Goal: Information Seeking & Learning: Learn about a topic

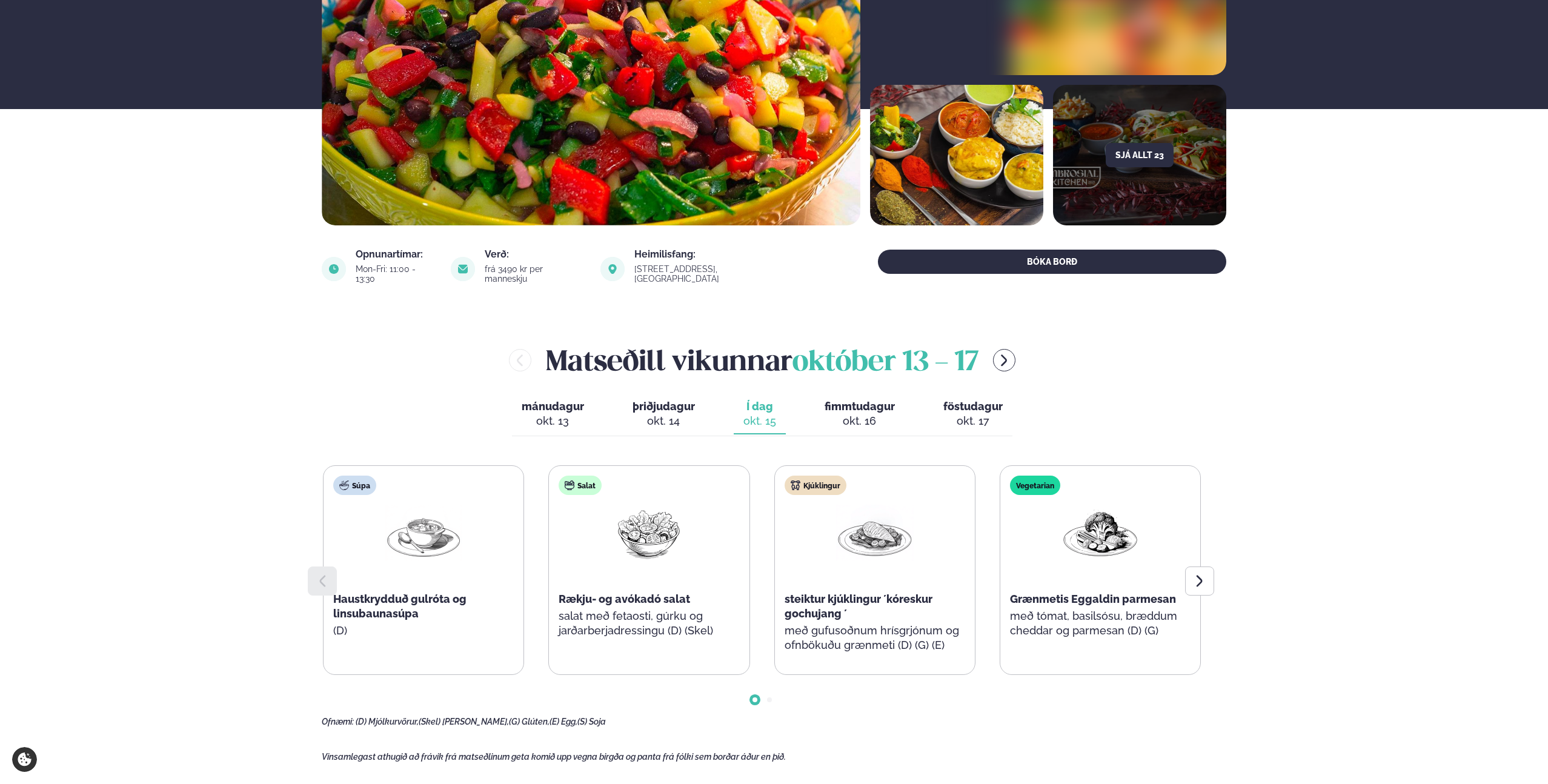
scroll to position [281, 0]
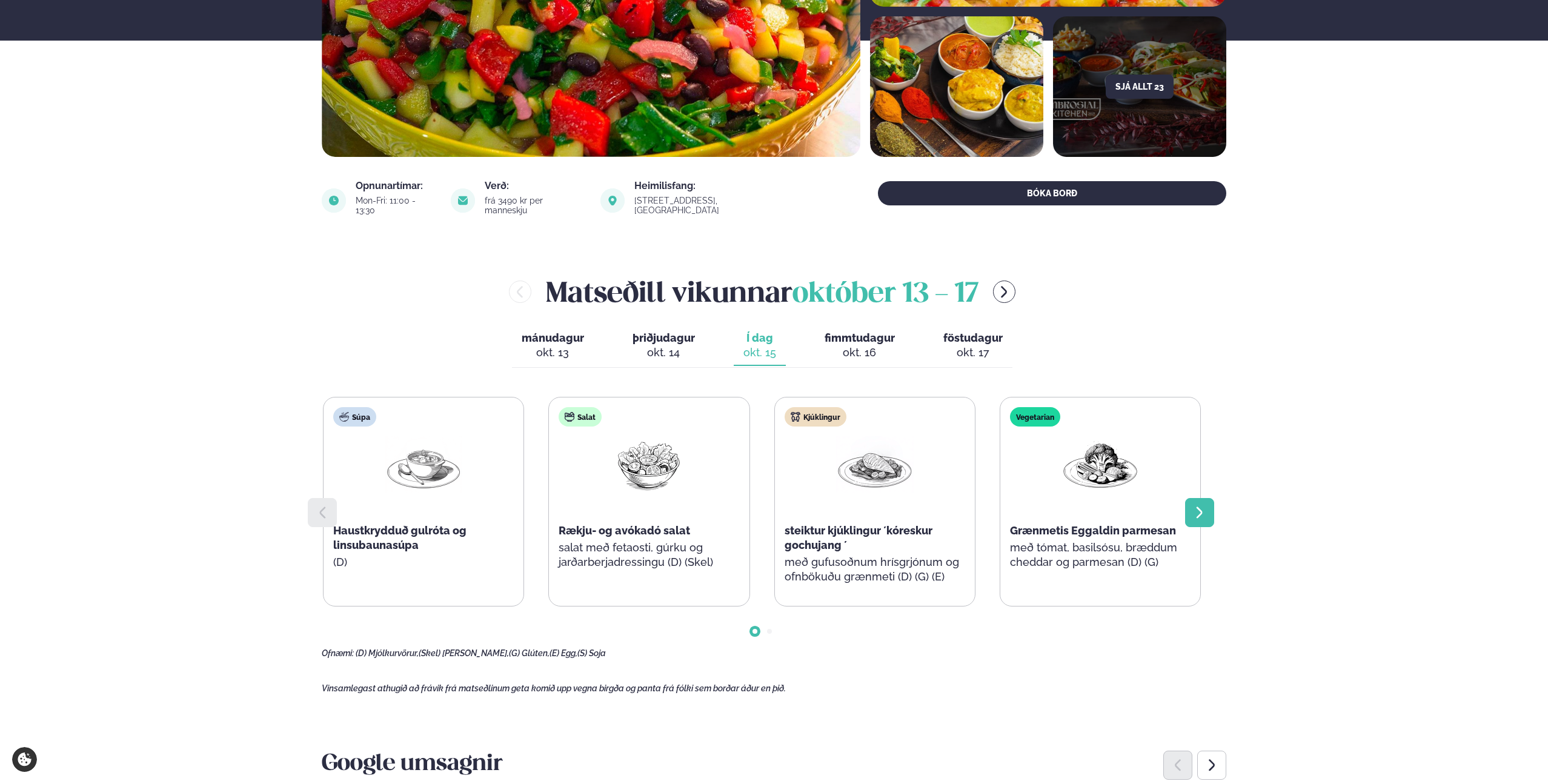
click at [1199, 509] on icon at bounding box center [1199, 513] width 15 height 15
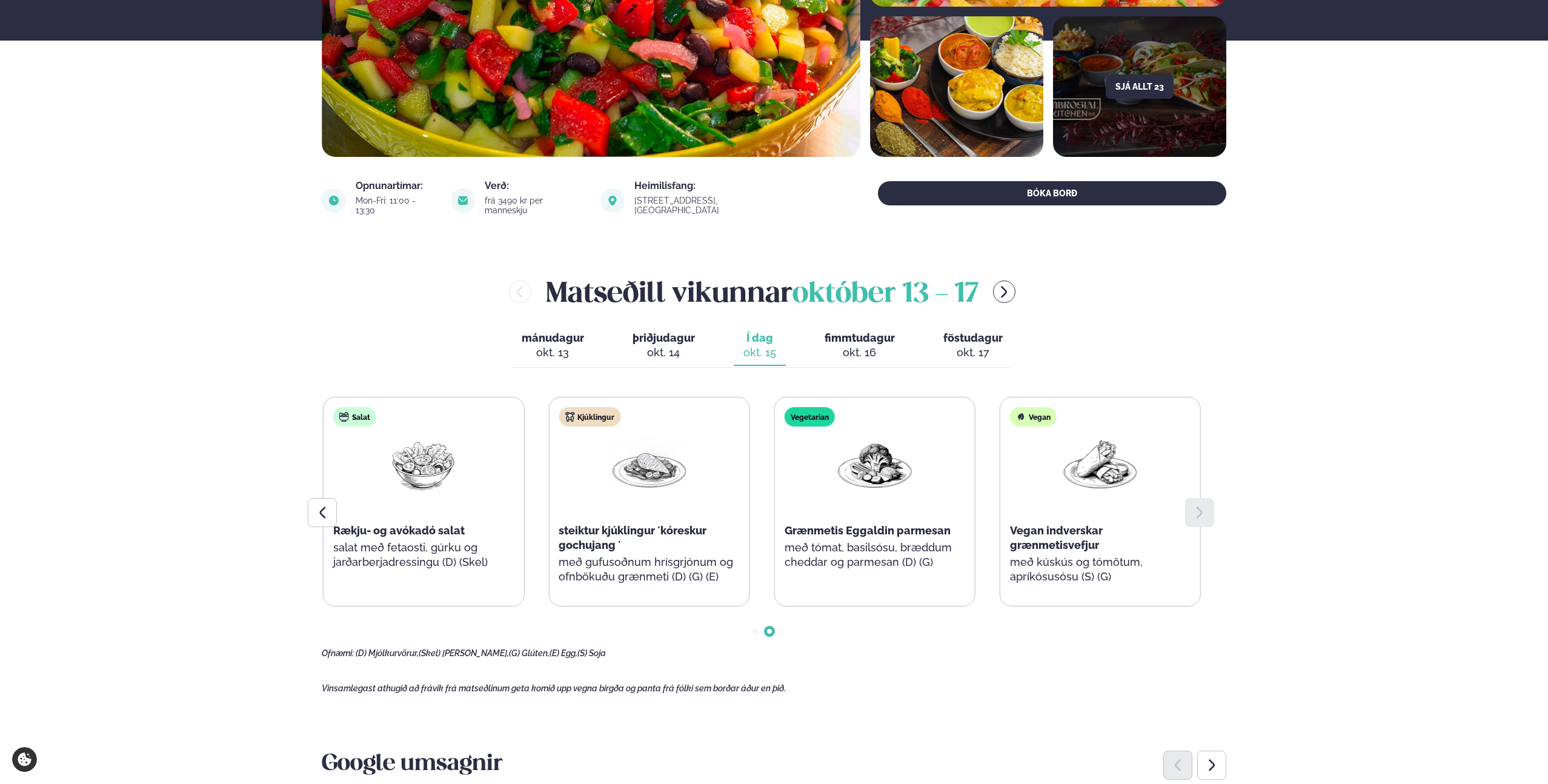
click at [867, 345] on div "okt. 16" at bounding box center [860, 353] width 71 height 15
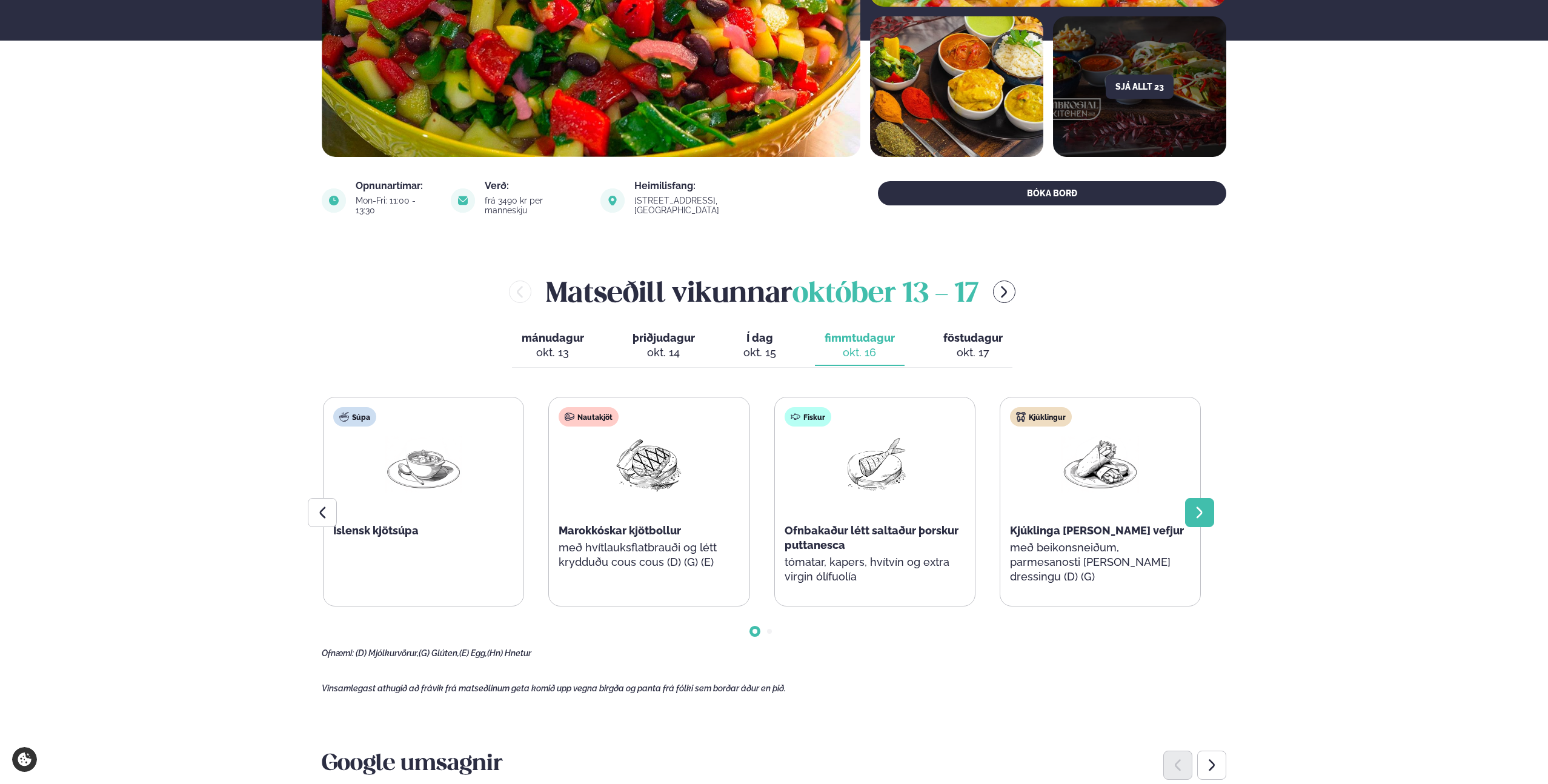
click at [1200, 508] on icon at bounding box center [1199, 513] width 15 height 15
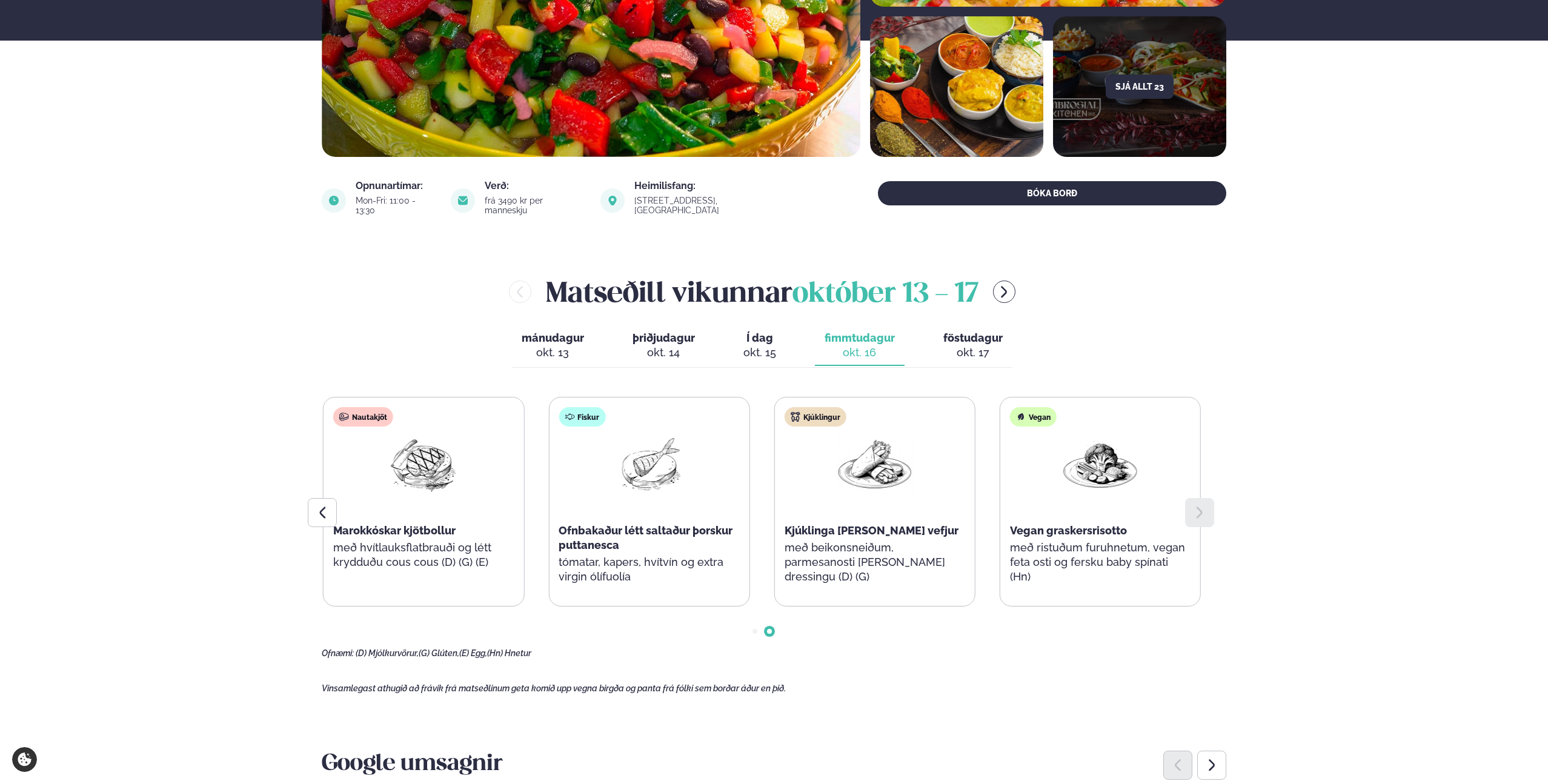
click at [1200, 508] on icon at bounding box center [1199, 513] width 15 height 15
drag, startPoint x: 330, startPoint y: 504, endPoint x: 339, endPoint y: 499, distance: 10.3
click at [330, 504] on div at bounding box center [322, 513] width 29 height 29
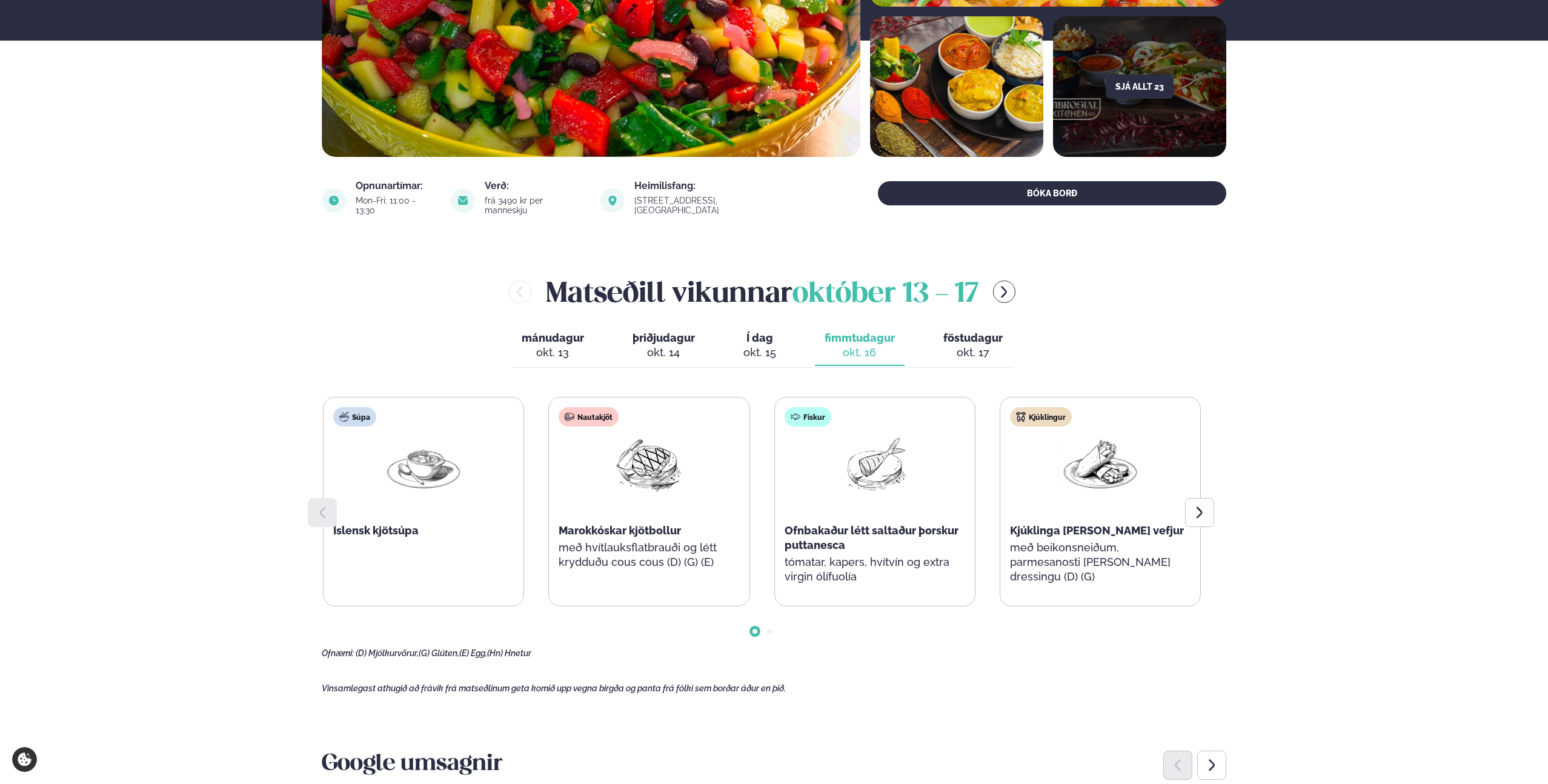
click at [762, 345] on div "okt. 15" at bounding box center [760, 353] width 33 height 15
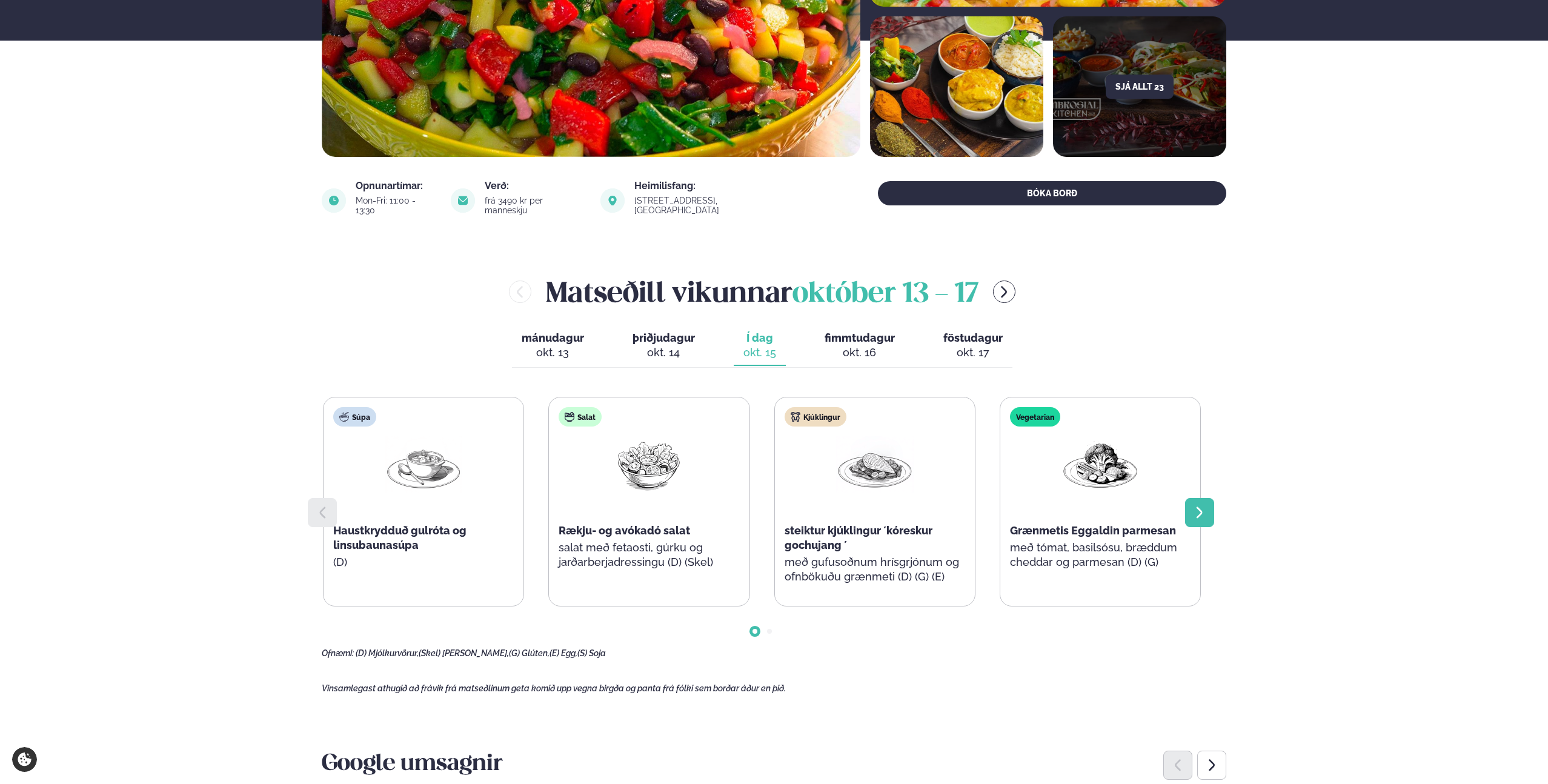
click at [1193, 505] on icon at bounding box center [1199, 513] width 15 height 15
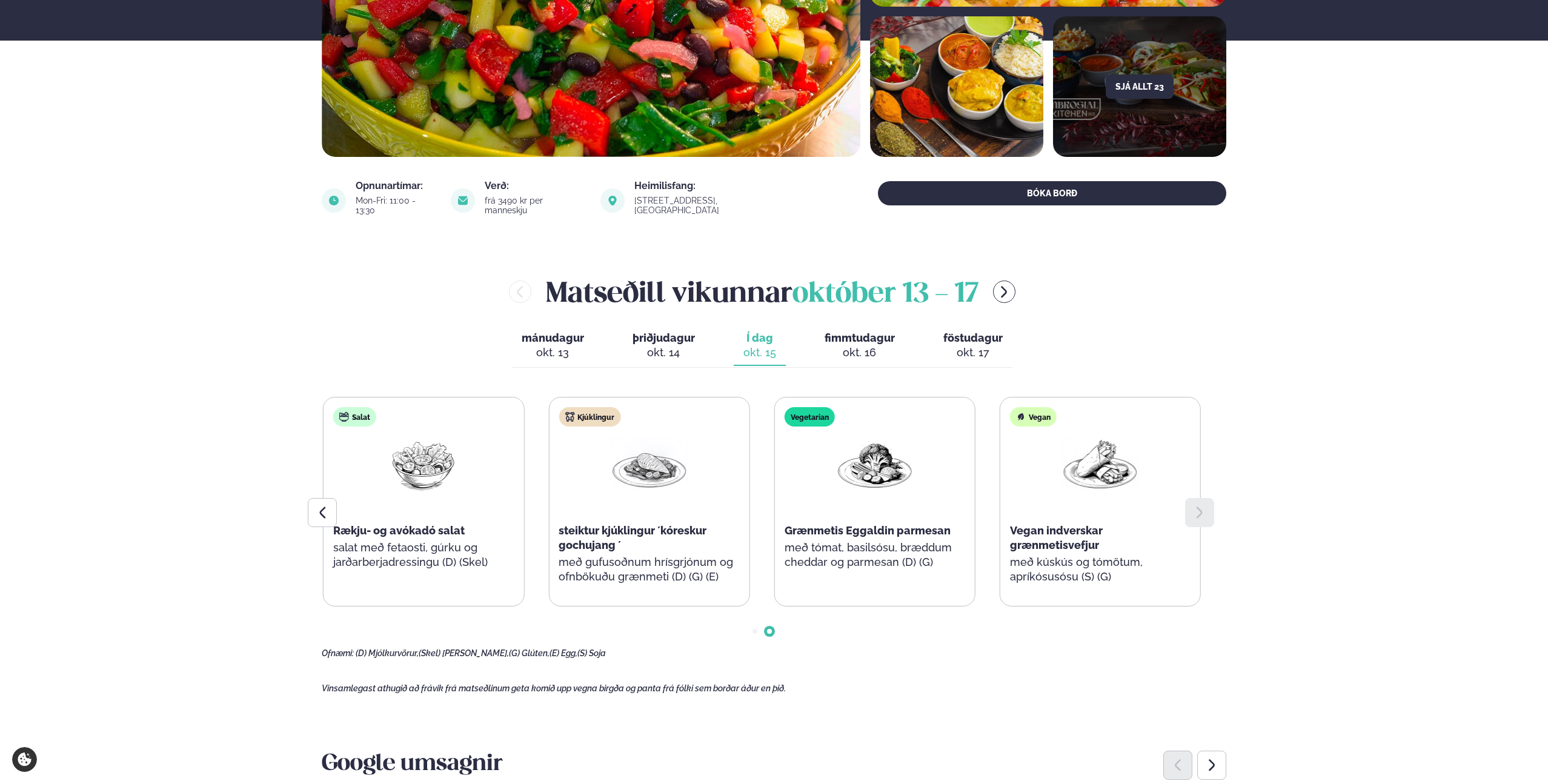
click at [945, 332] on span "föstudagur" at bounding box center [973, 338] width 60 height 13
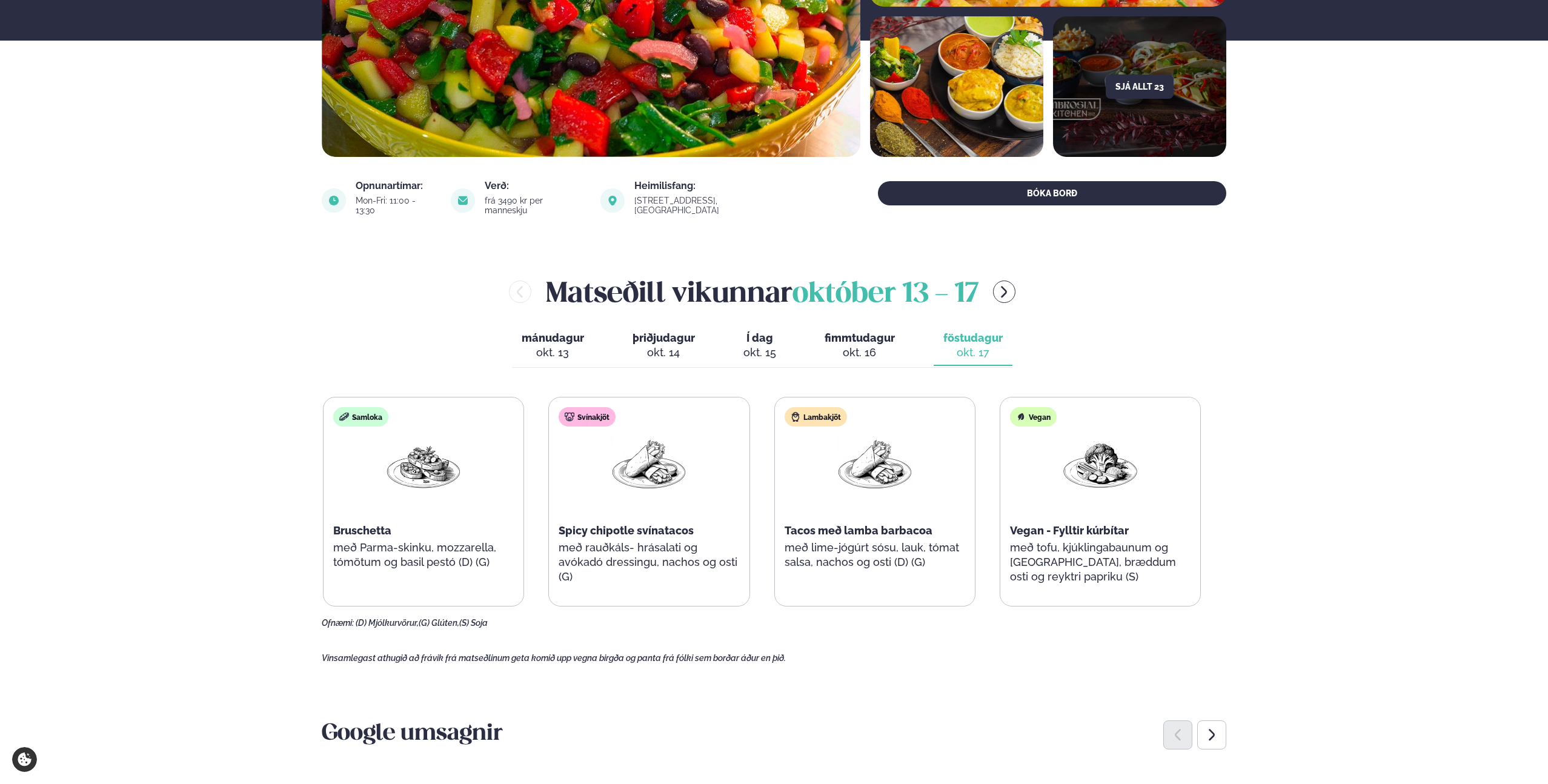
click at [772, 331] on span "Í dag" at bounding box center [760, 338] width 33 height 15
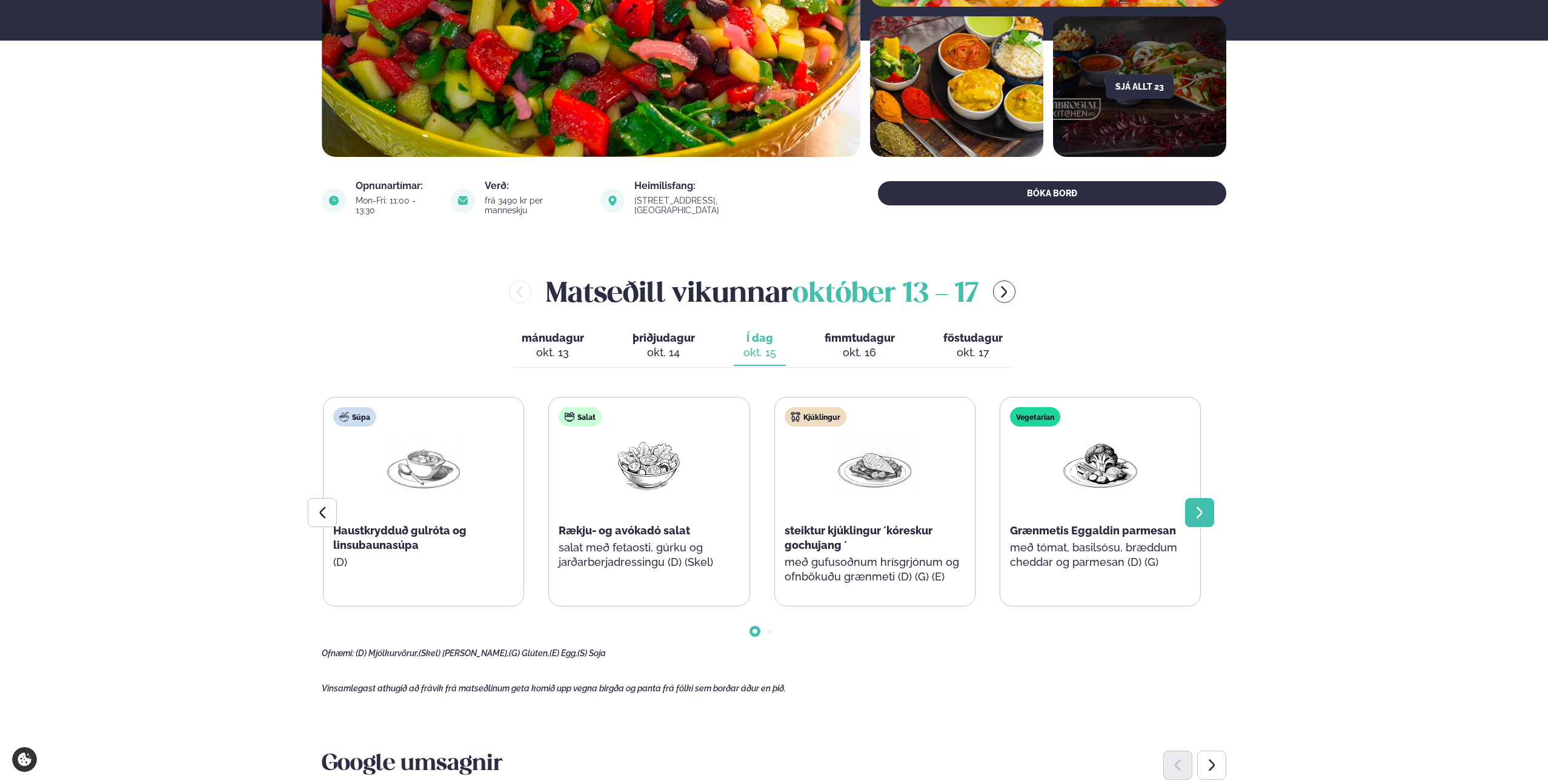
click at [1199, 505] on icon at bounding box center [1199, 513] width 15 height 15
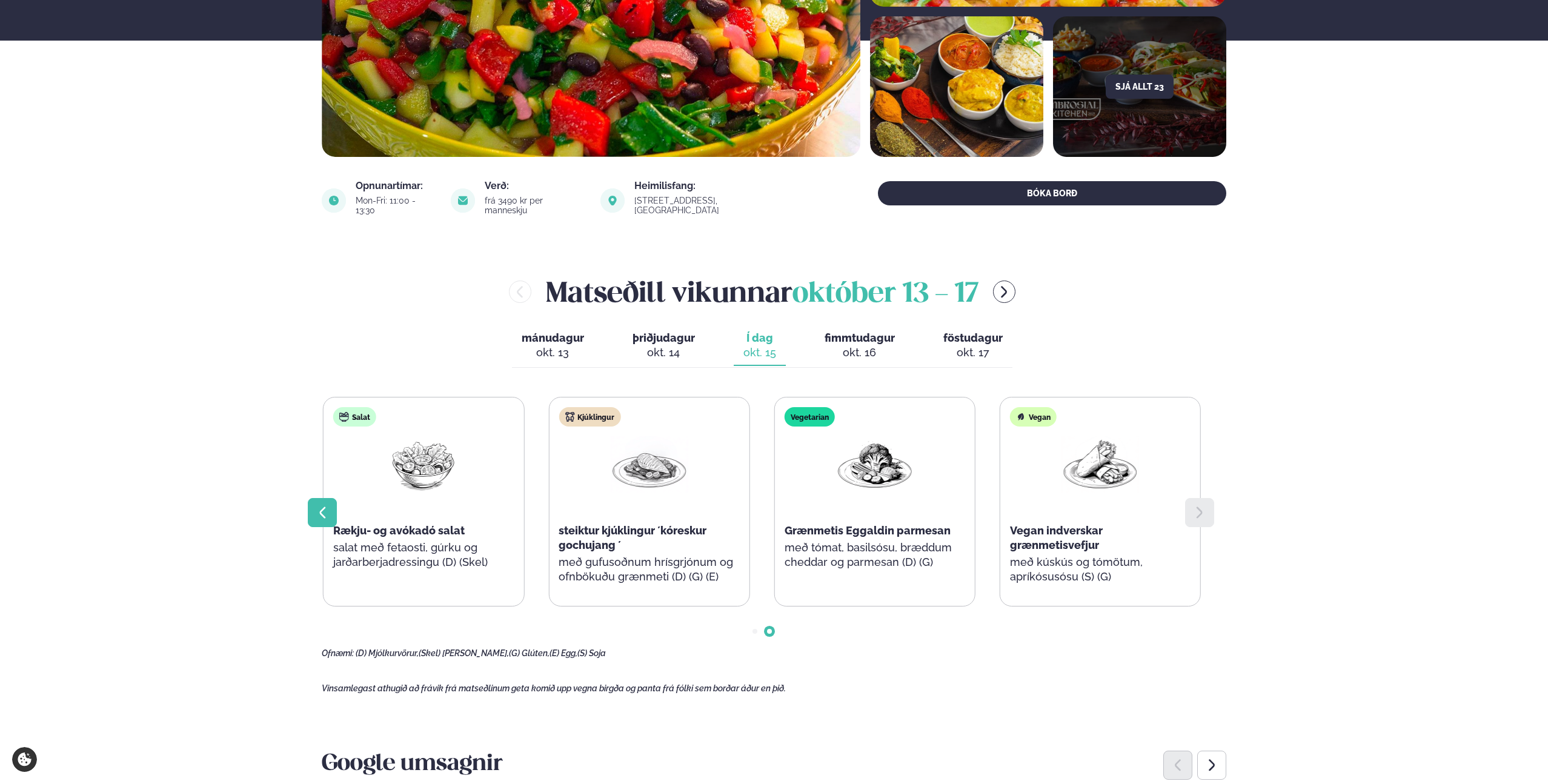
click at [327, 507] on icon at bounding box center [322, 513] width 15 height 15
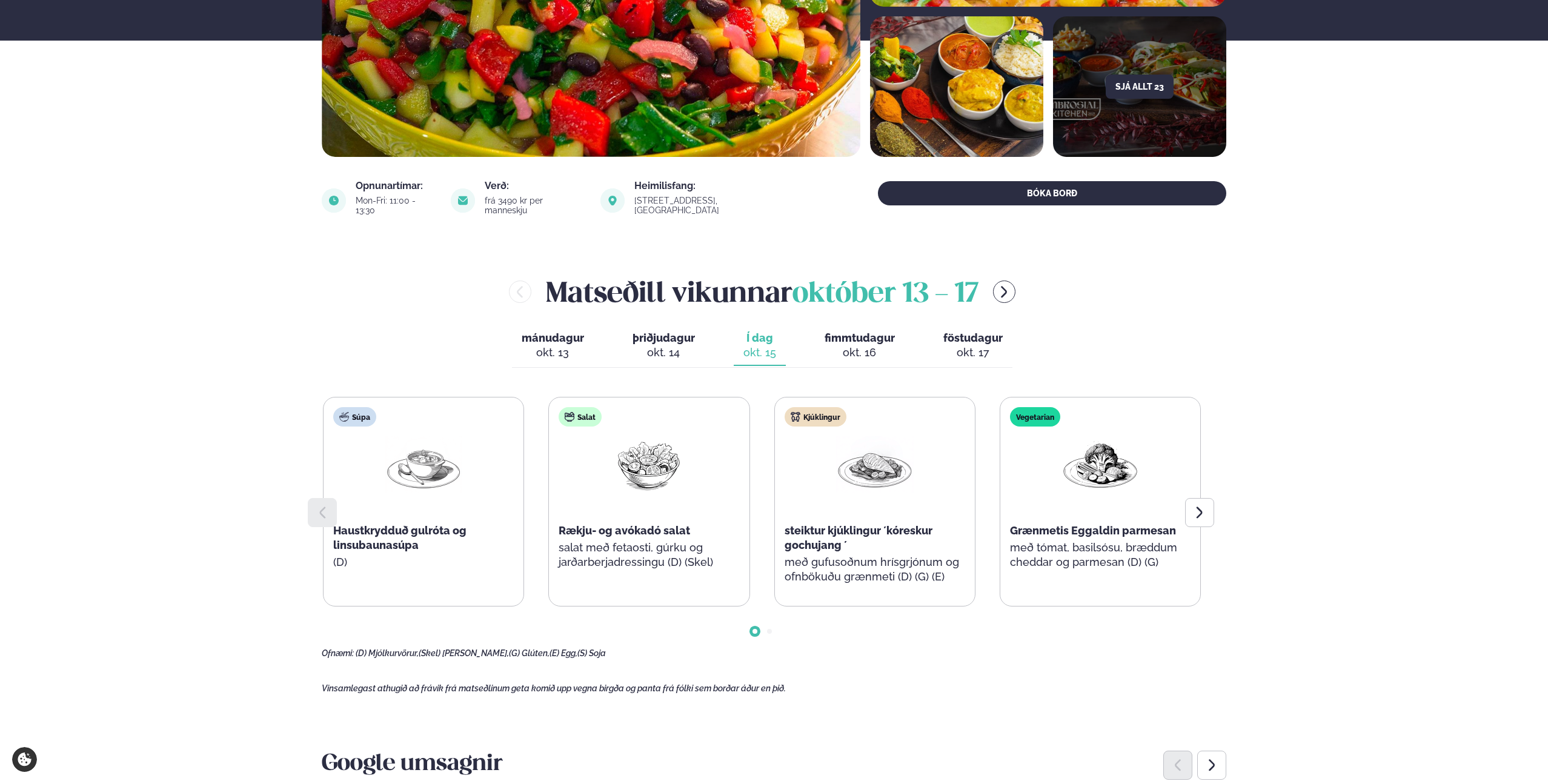
click at [952, 494] on div "Kjúklingur steiktur kjúklingur ´kóreskur gochujang ´ með gufusoðnum hrísgrjónum…" at bounding box center [875, 501] width 200 height 209
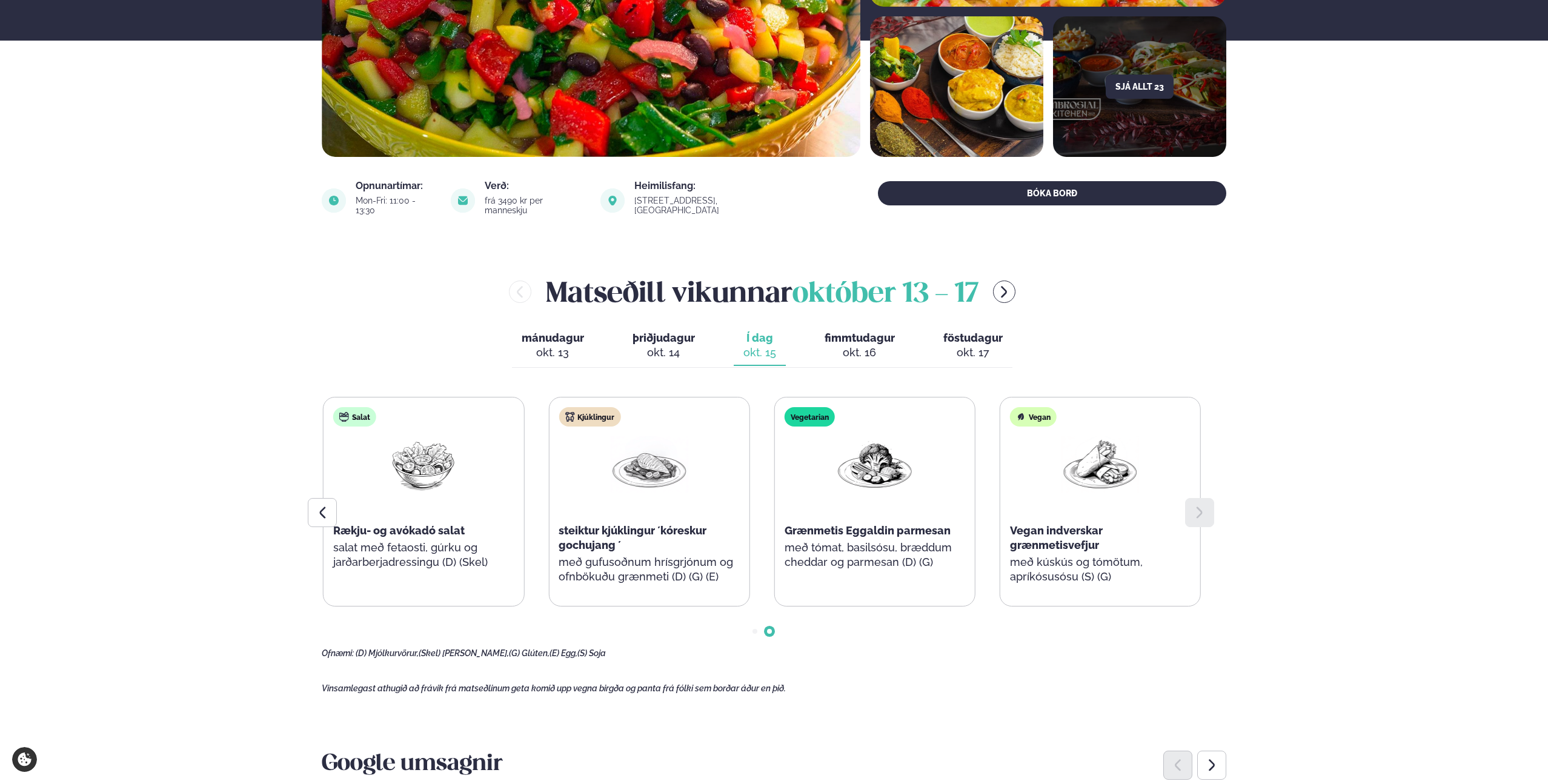
click at [911, 464] on img at bounding box center [875, 464] width 77 height 57
click at [670, 456] on img at bounding box center [648, 464] width 77 height 57
click at [860, 468] on img at bounding box center [875, 464] width 77 height 57
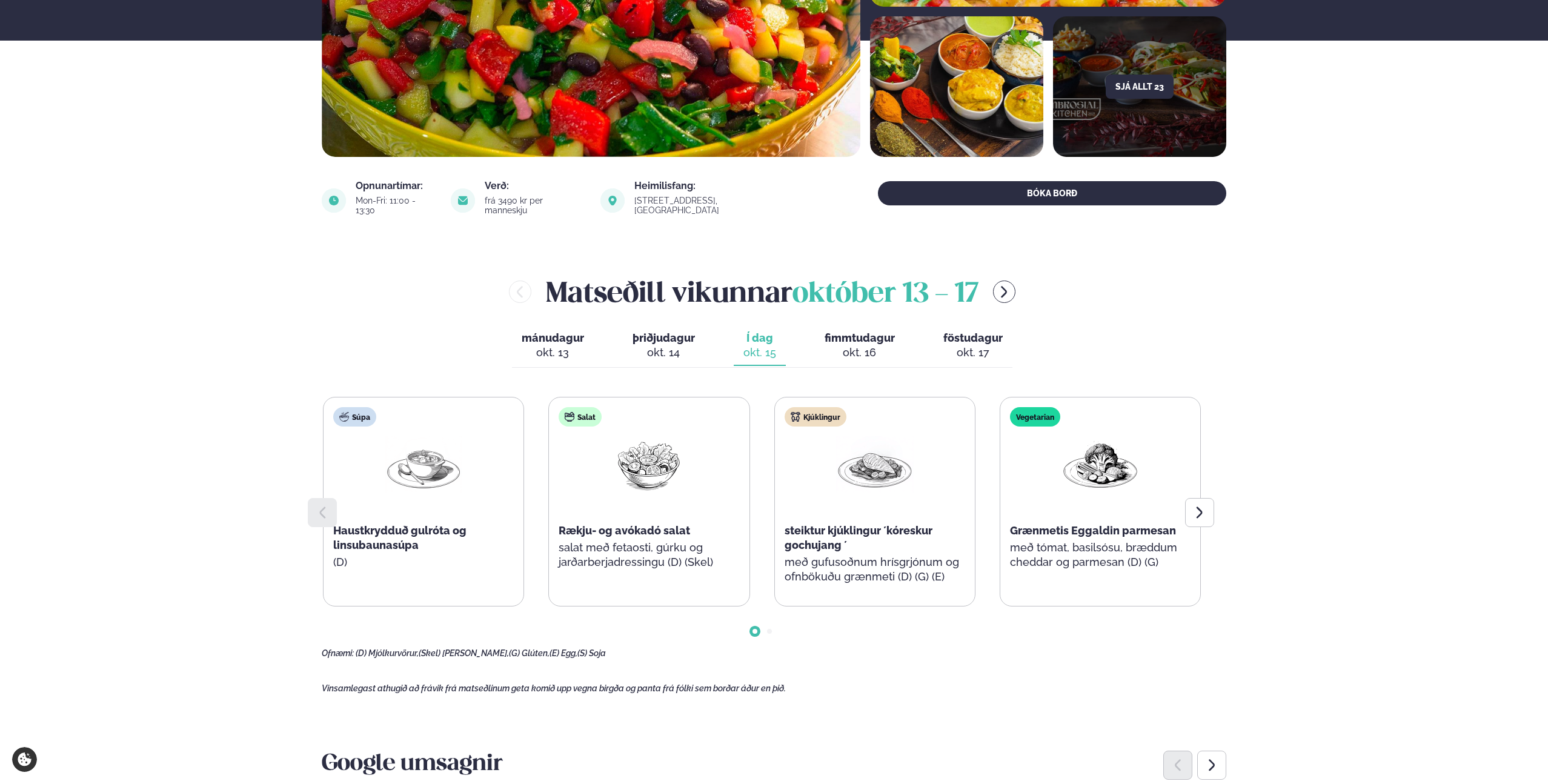
click at [717, 484] on div "Salat Rækju- og avókadó salat salat með fetaosti, gúrku og jarðarberjadressingu…" at bounding box center [648, 494] width 200 height 194
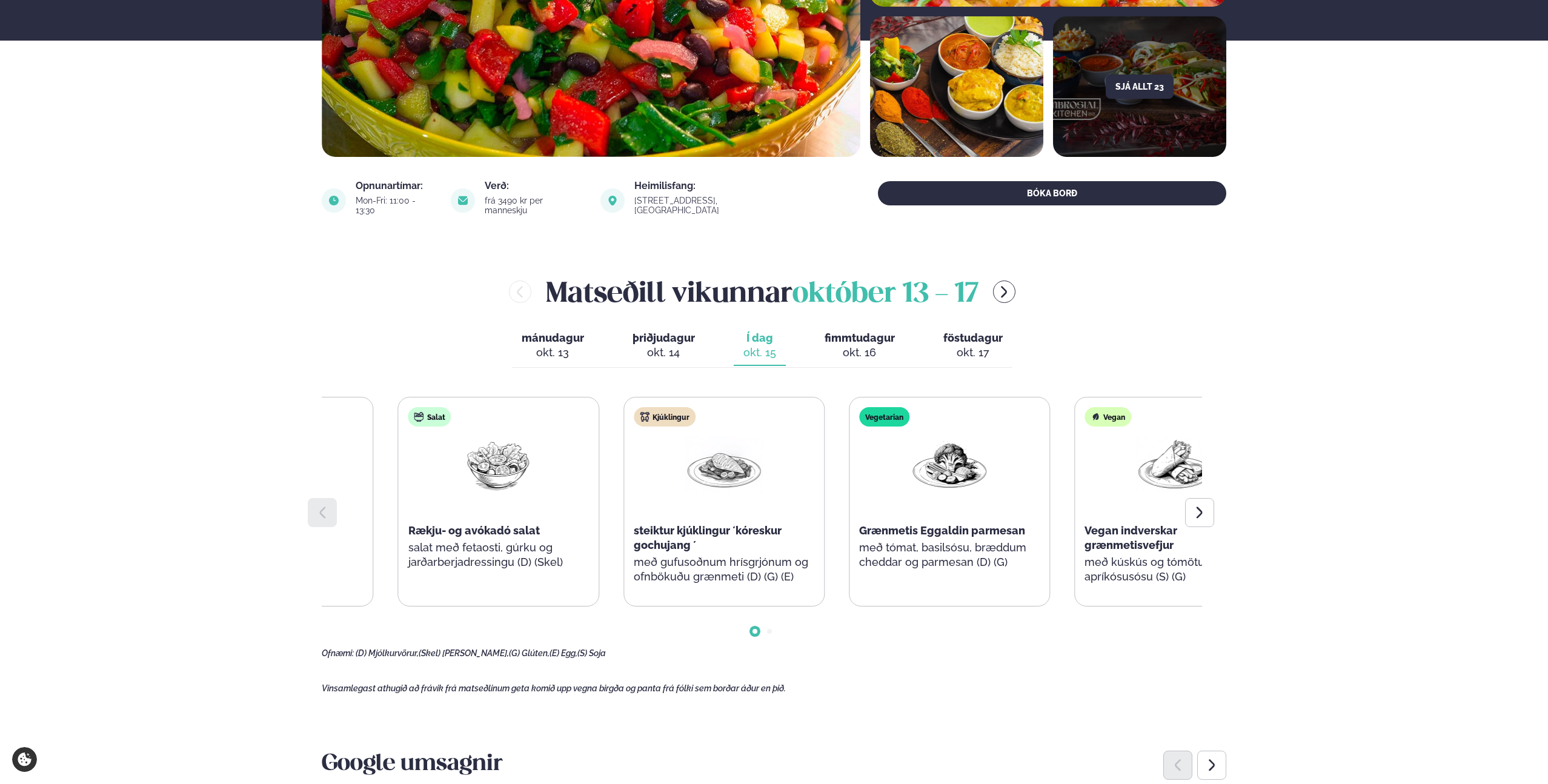
click at [467, 468] on div "Salat Rækju- og avókadó salat salat með fetaosti, gúrku og jarðarberjadressingu…" at bounding box center [498, 494] width 200 height 194
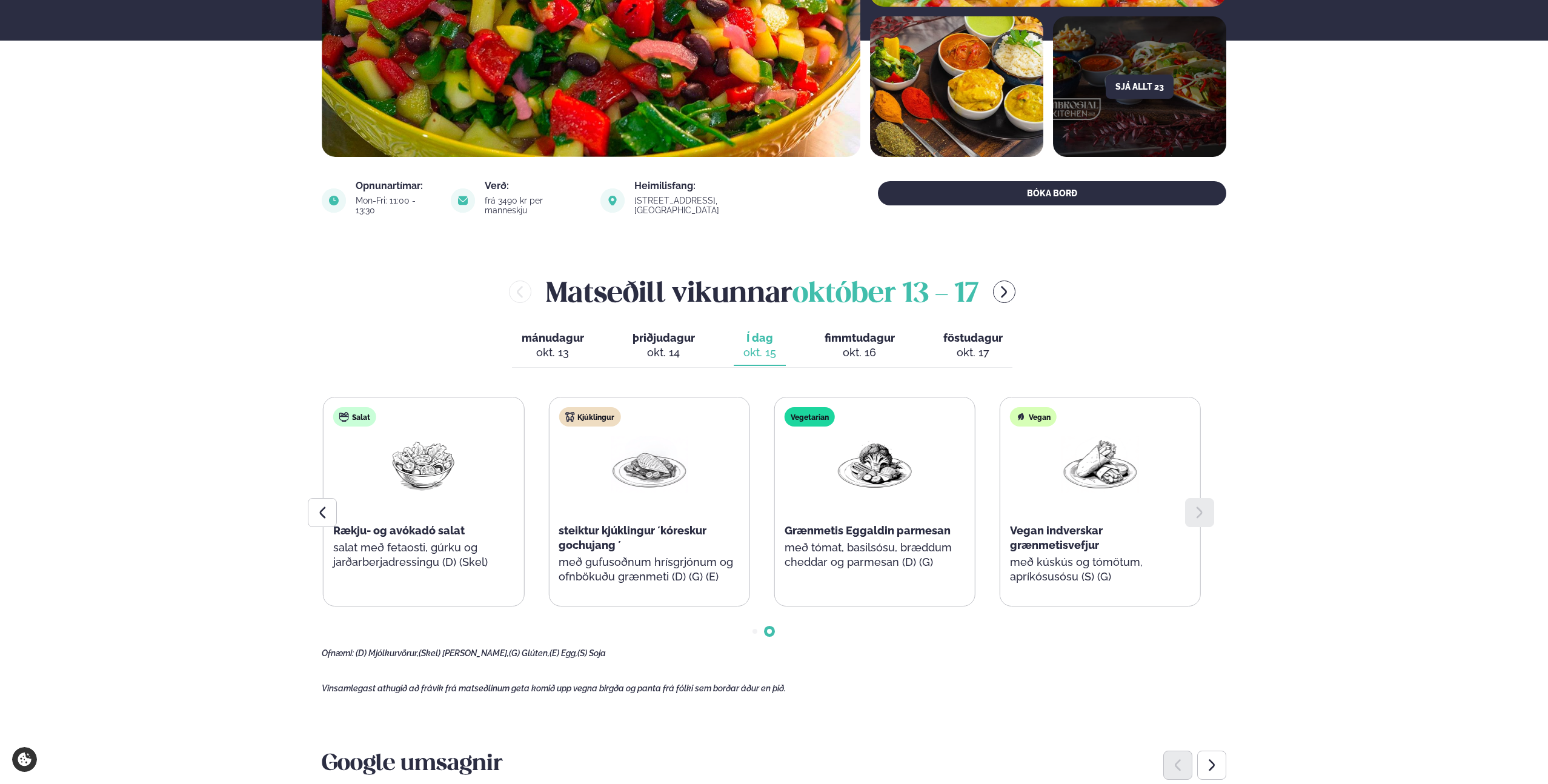
click at [687, 493] on div at bounding box center [648, 474] width 77 height 77
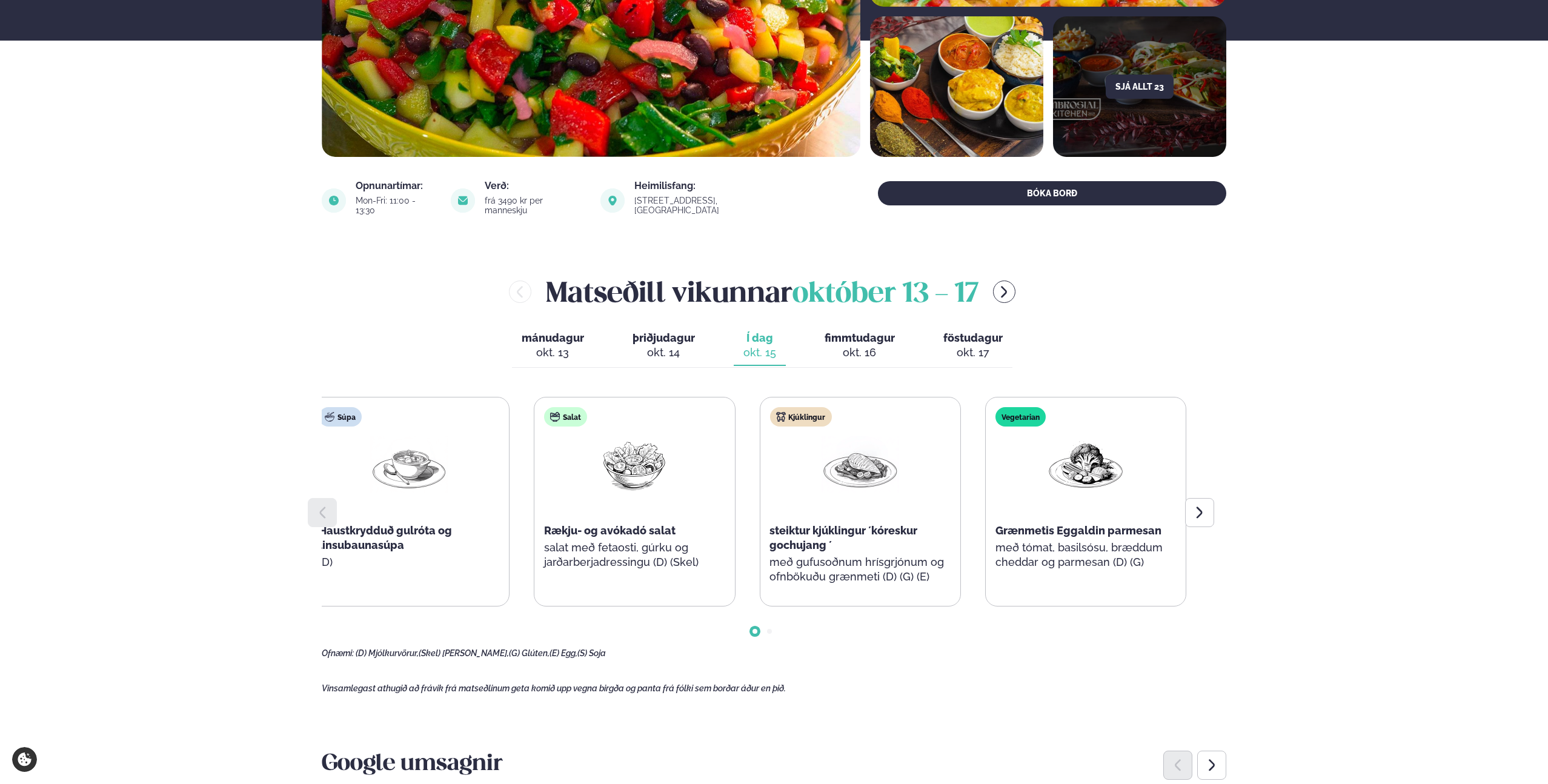
click at [760, 493] on div "Kjúklingur steiktur kjúklingur ´kóreskur gochujang ´ með gufusoðnum hrísgrjónum…" at bounding box center [859, 501] width 200 height 209
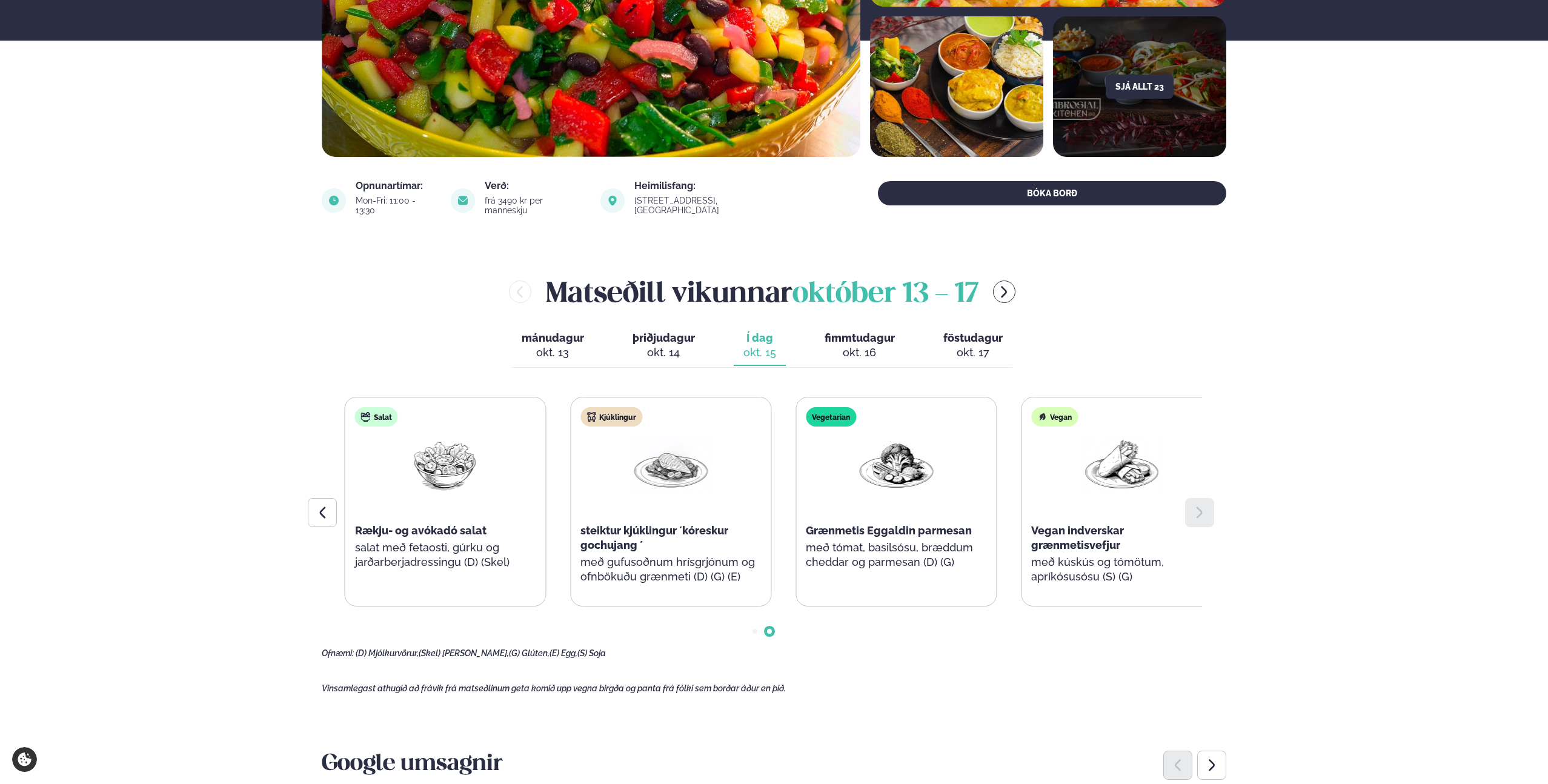
click at [844, 494] on div "Vegetarian Grænmetis Eggaldin parmesan með tómat, basilsósu, bræddum cheddar og…" at bounding box center [896, 494] width 200 height 194
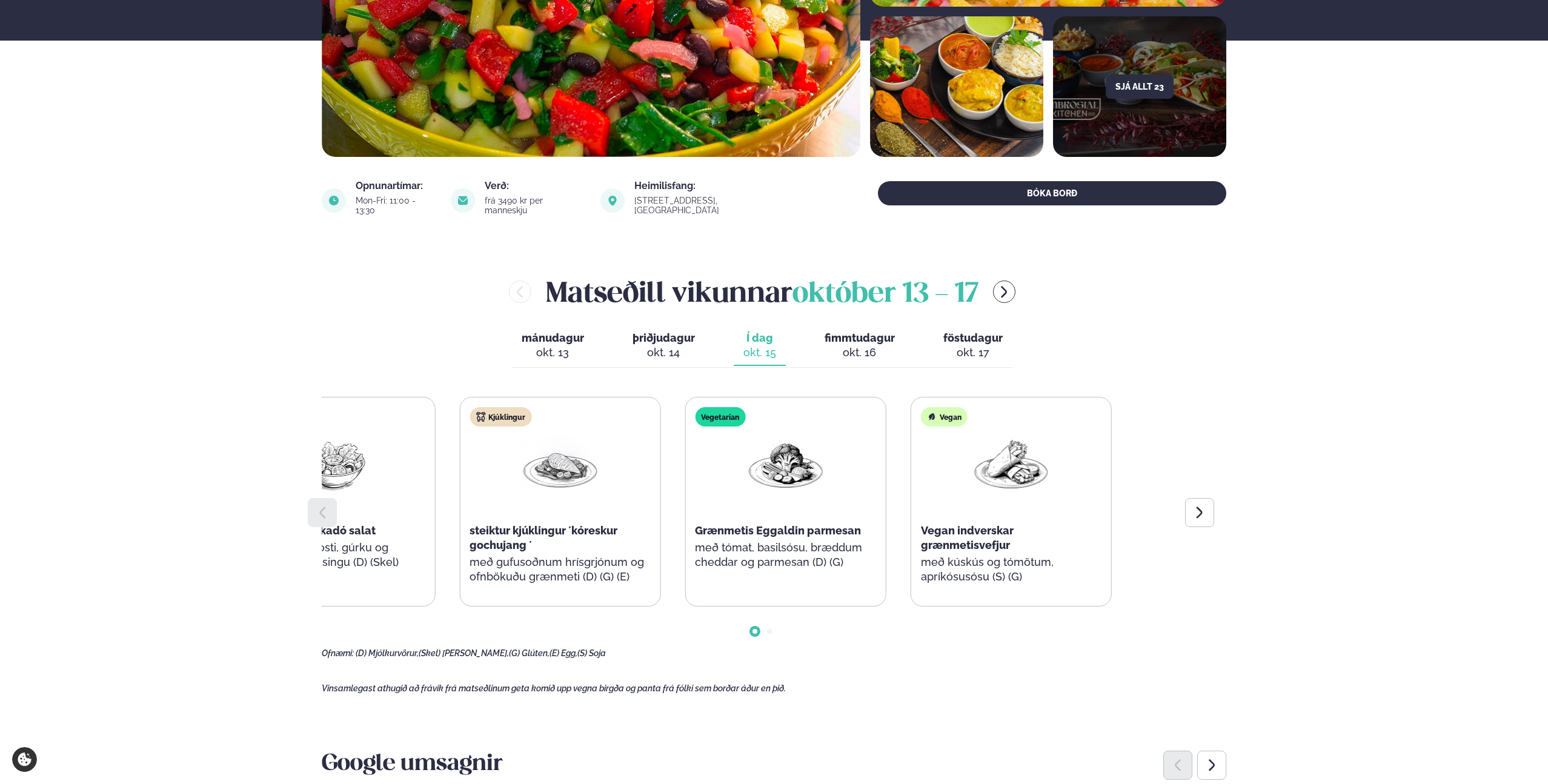
click at [602, 505] on div "Súpa Haustkrydduð gulróta og linsubaunasúpa (D) Salat Rækju- og avókadó salat s…" at bounding box center [447, 501] width 878 height 210
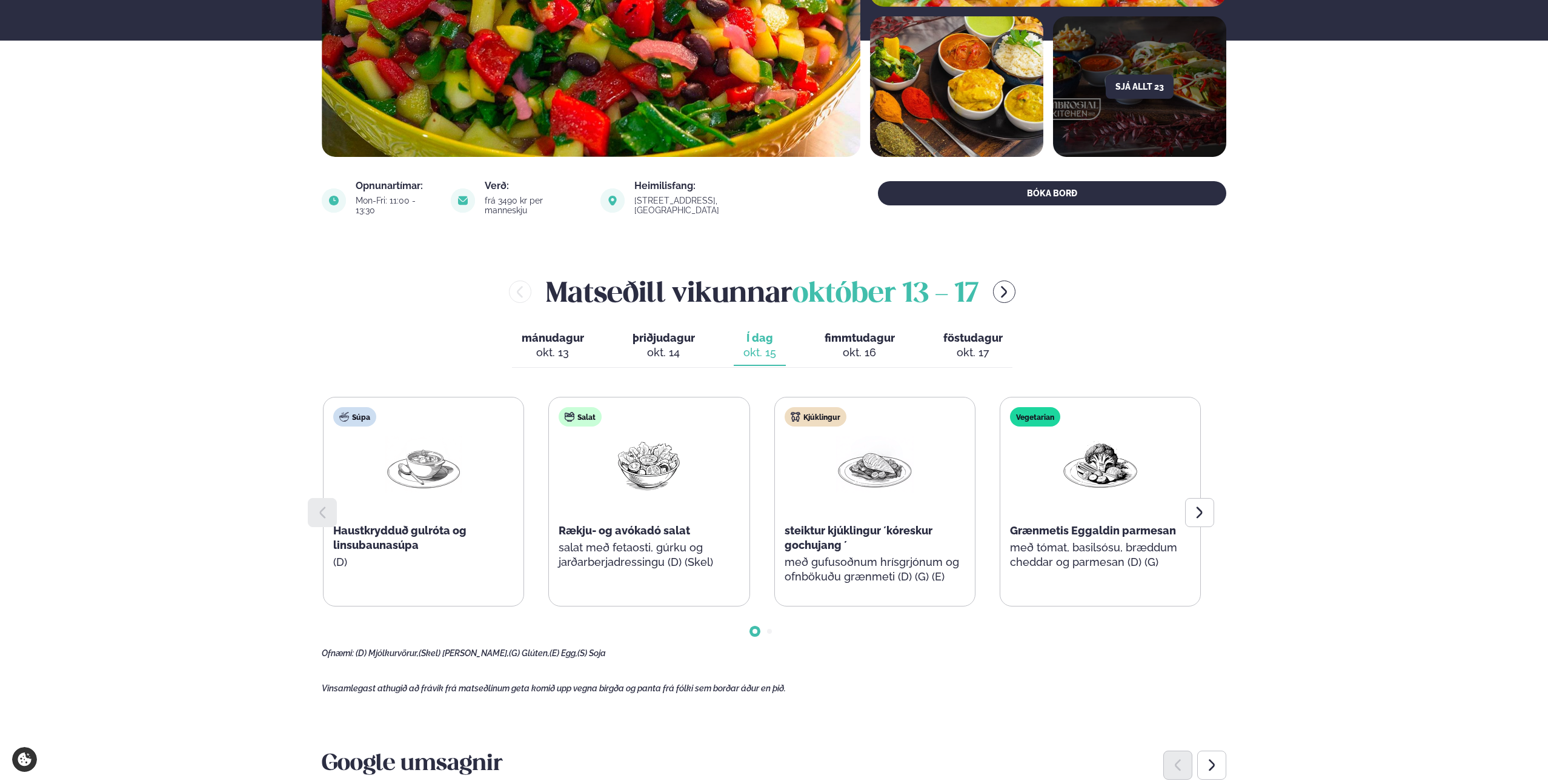
click at [484, 496] on div "Súpa Haustkrydduð gulróta og linsubaunasúpa (D) Salat Rækju- og avókadó salat s…" at bounding box center [762, 501] width 878 height 210
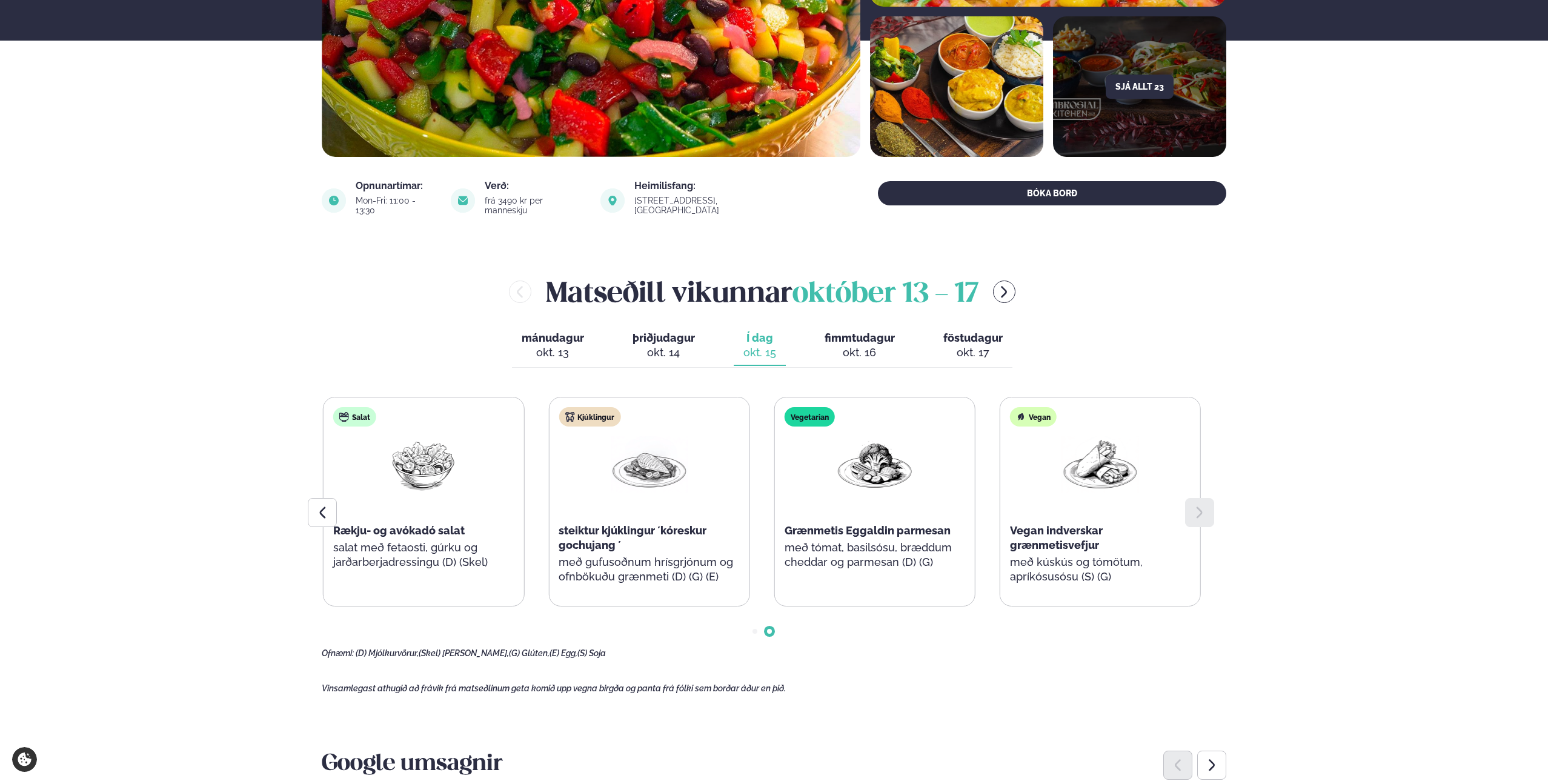
click at [651, 499] on div at bounding box center [648, 474] width 77 height 77
click at [659, 456] on img at bounding box center [648, 464] width 77 height 57
click at [859, 345] on div "okt. 16" at bounding box center [860, 353] width 71 height 15
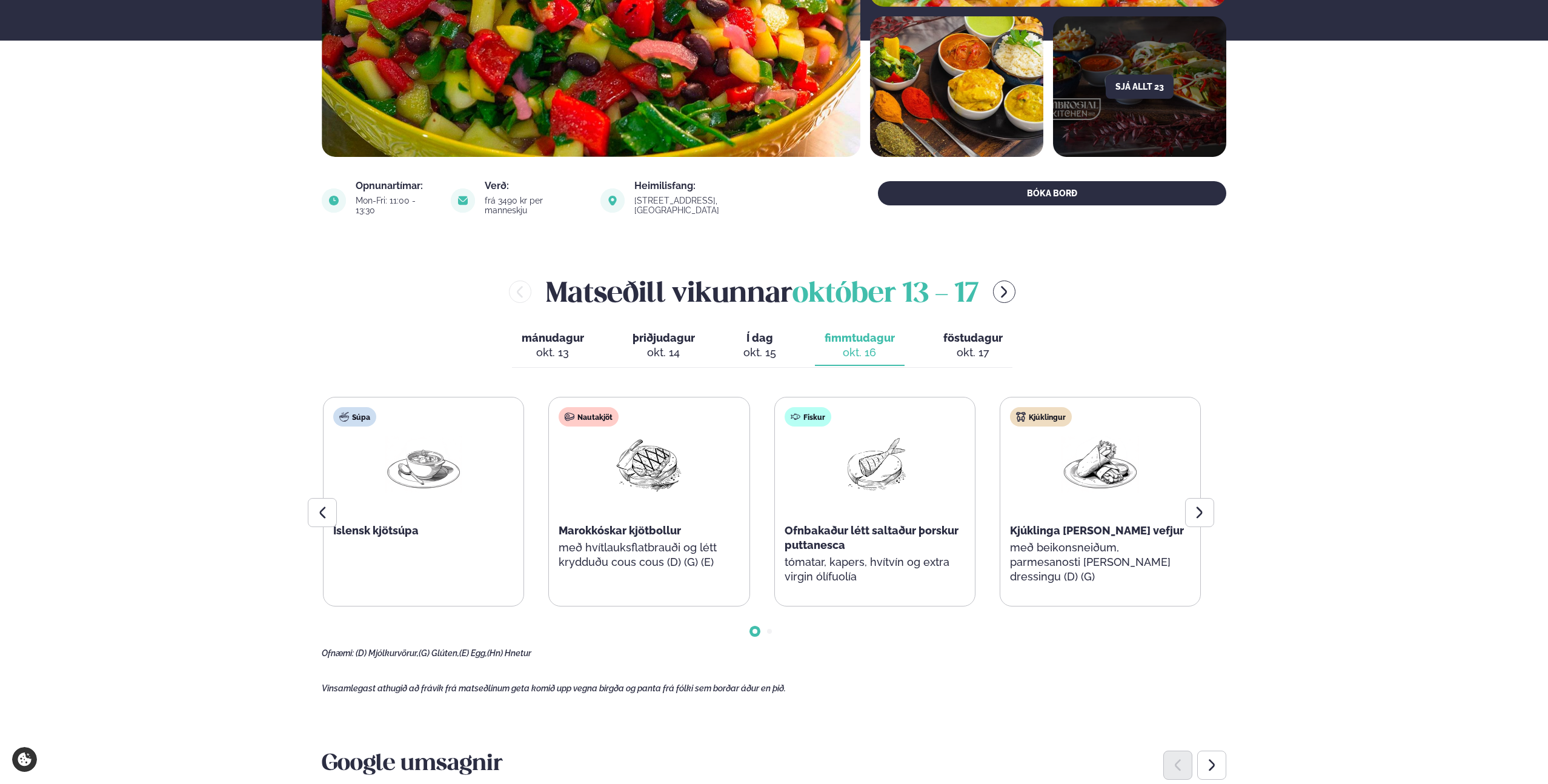
click at [758, 331] on span "Í dag" at bounding box center [760, 338] width 33 height 15
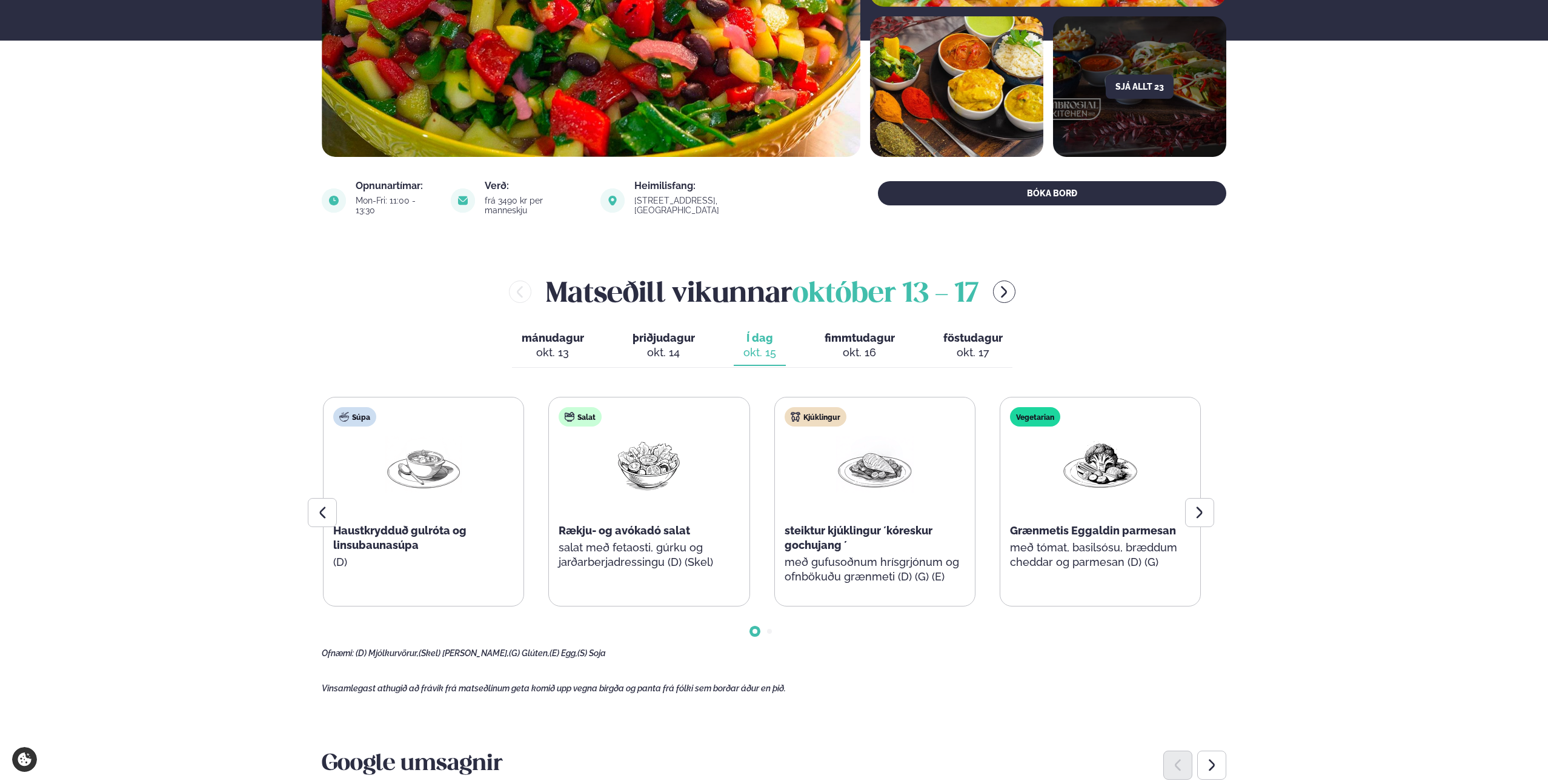
click at [817, 326] on button "fimmtudagur fim. okt. 16" at bounding box center [859, 346] width 89 height 40
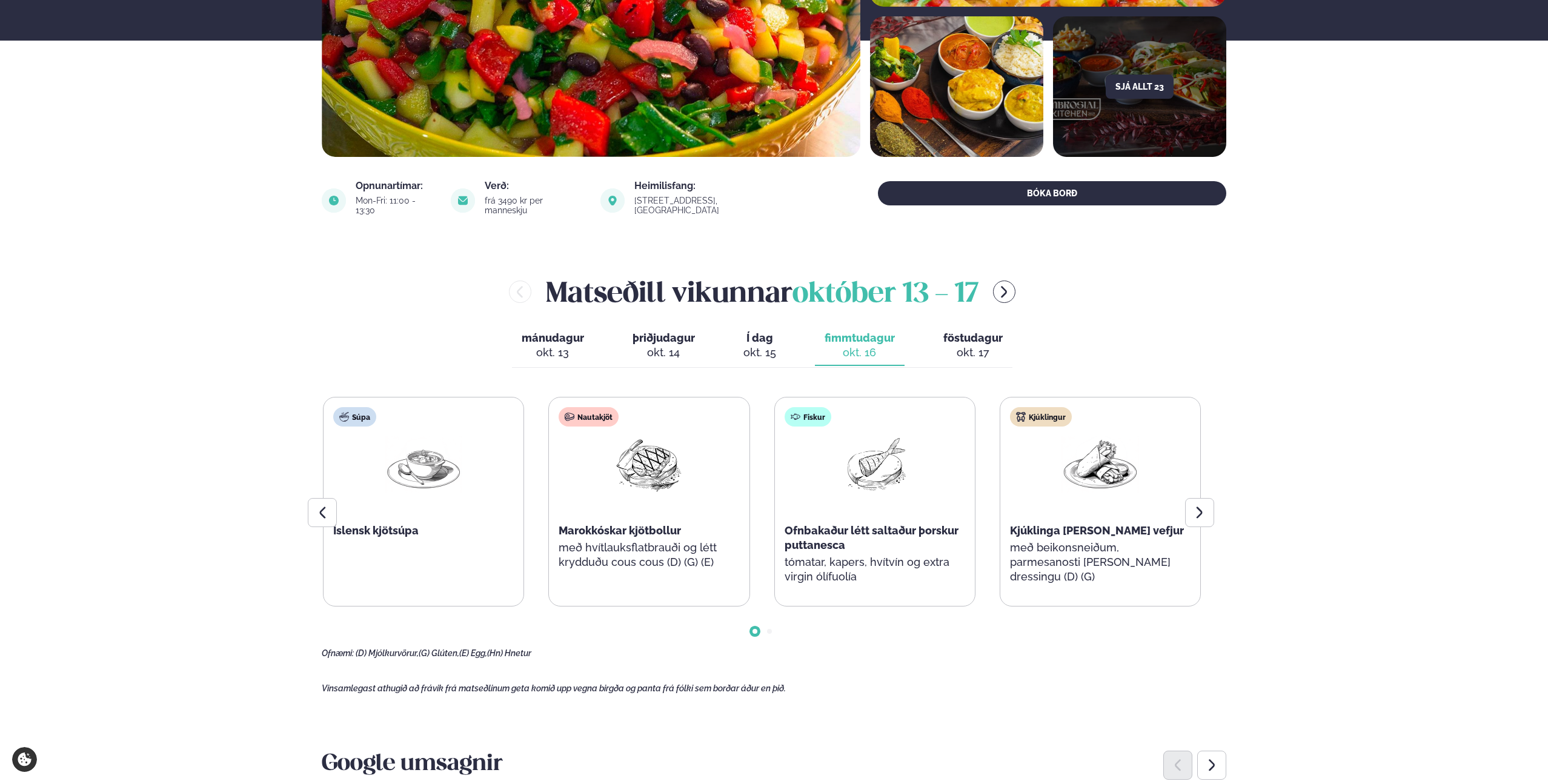
click at [761, 331] on span "Í dag" at bounding box center [760, 338] width 33 height 15
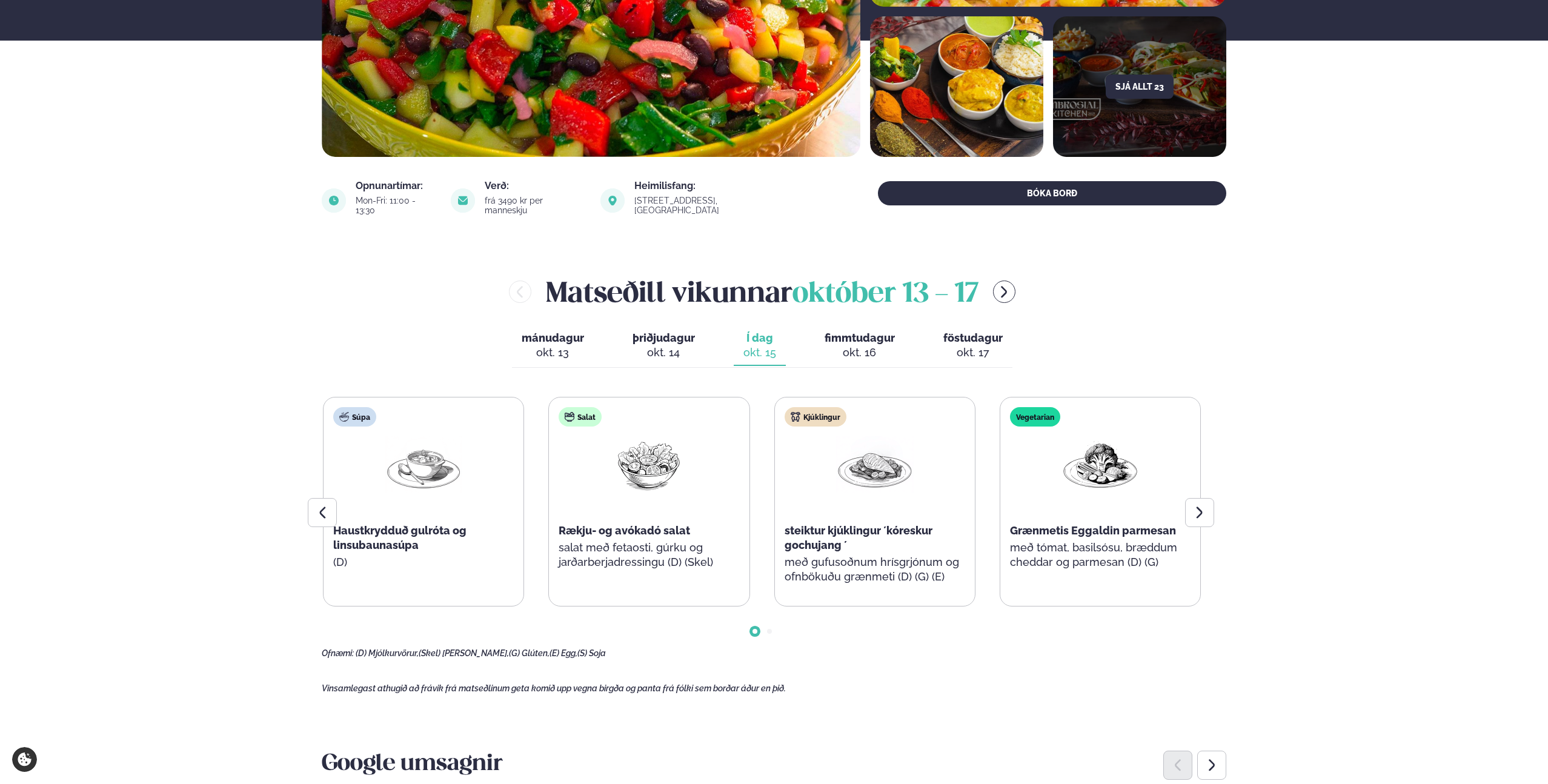
click at [839, 333] on span "fimmtudagur" at bounding box center [860, 338] width 71 height 13
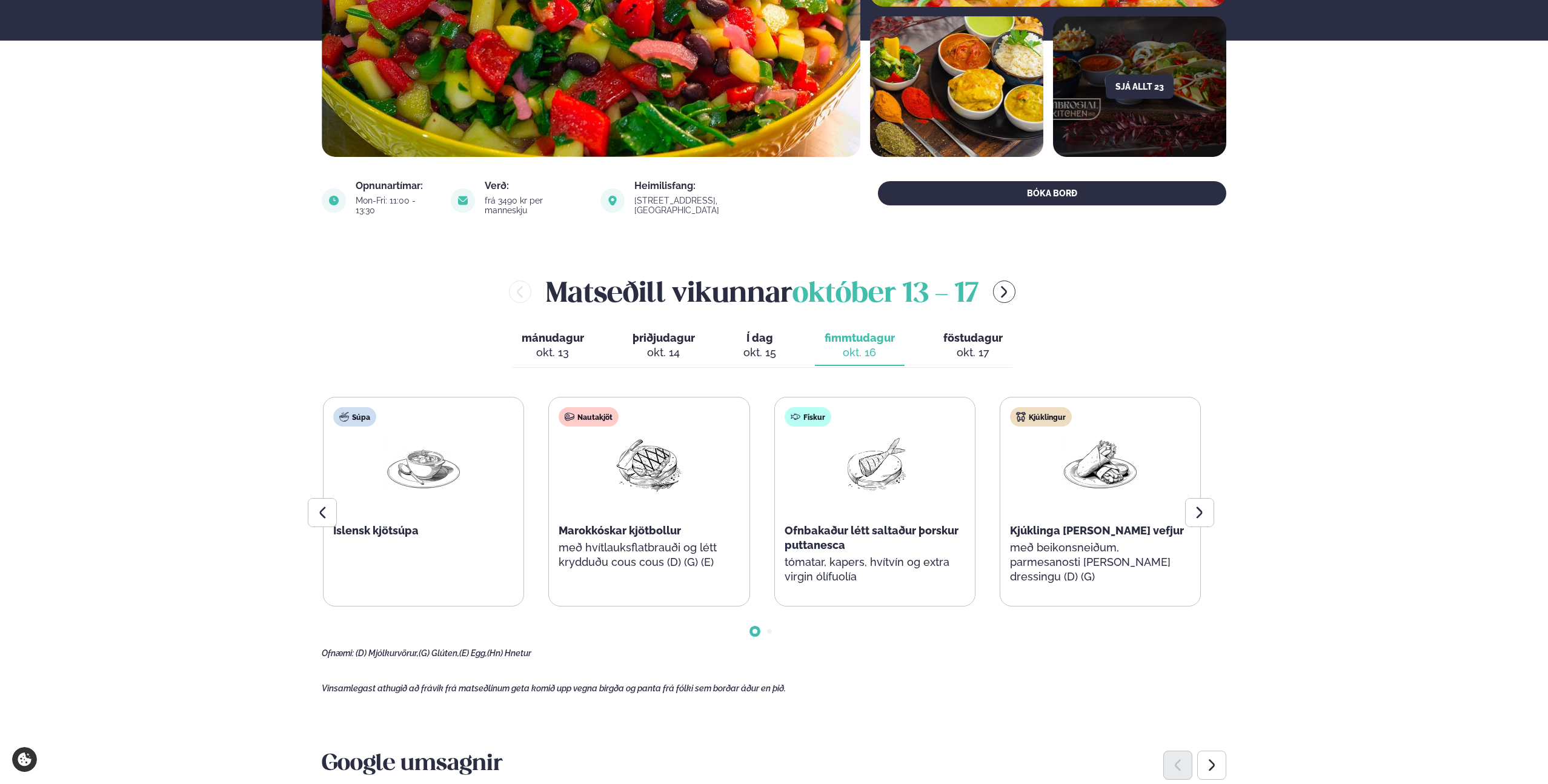
click at [741, 336] on button "Í dag Í d. [DATE]" at bounding box center [760, 346] width 52 height 40
